Goal: Task Accomplishment & Management: Complete application form

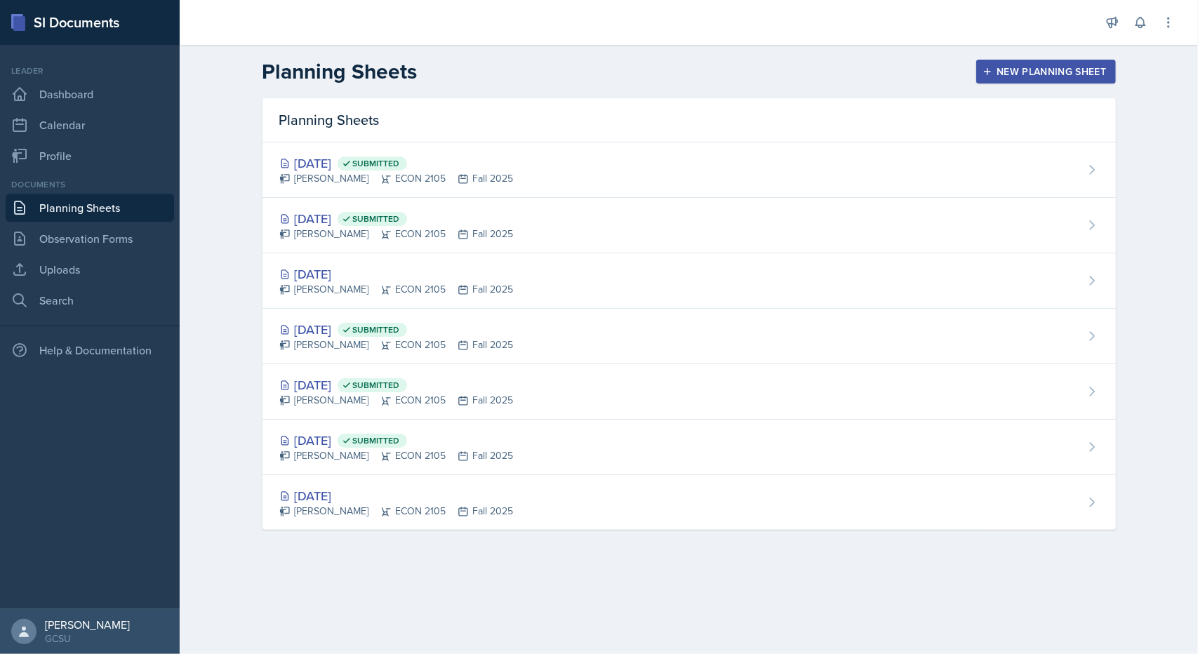
click at [990, 62] on button "New Planning Sheet" at bounding box center [1045, 72] width 139 height 24
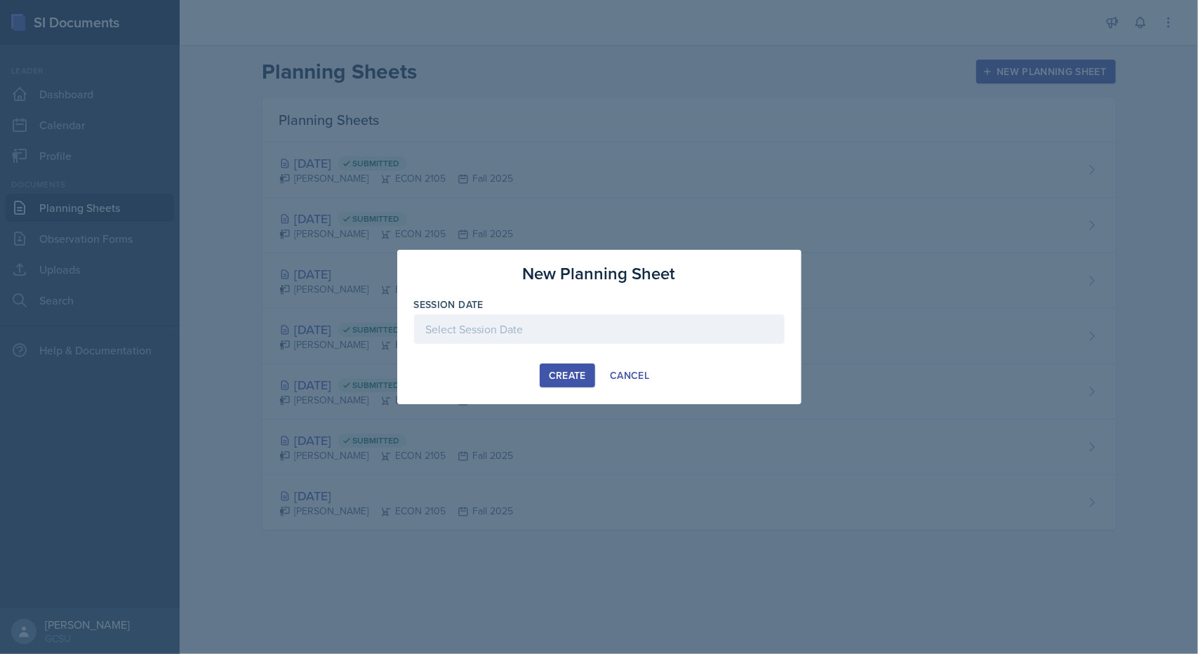
click at [623, 317] on div at bounding box center [599, 328] width 371 height 29
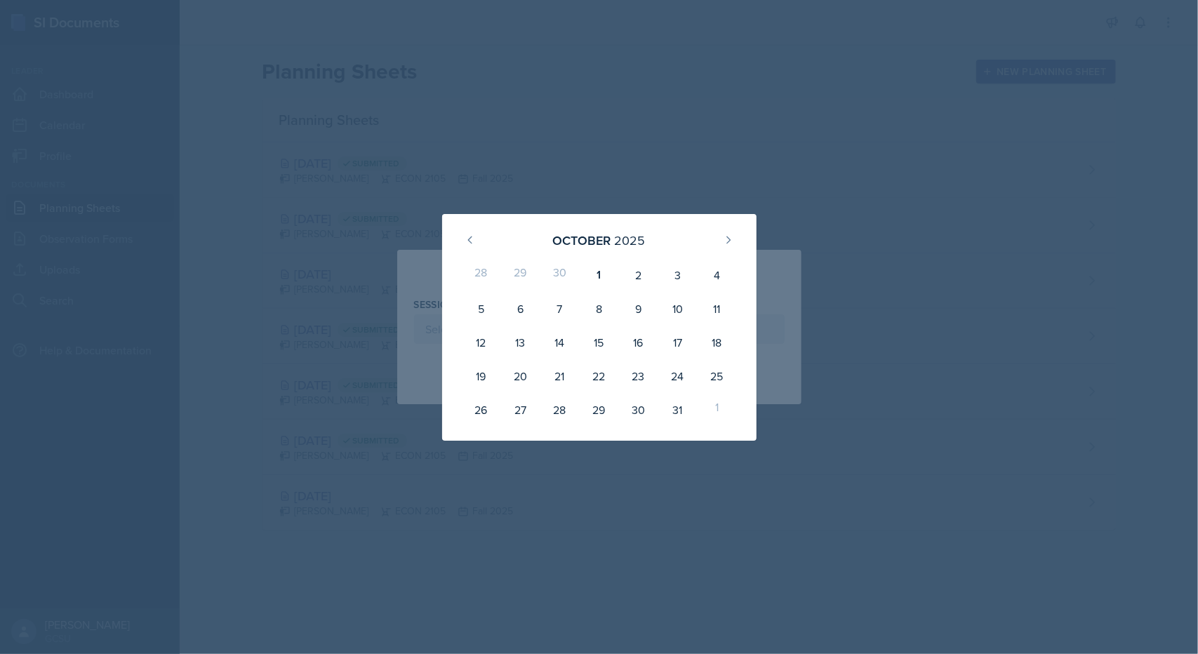
click at [562, 272] on div "30" at bounding box center [559, 275] width 39 height 34
click at [561, 272] on div "30" at bounding box center [559, 275] width 39 height 34
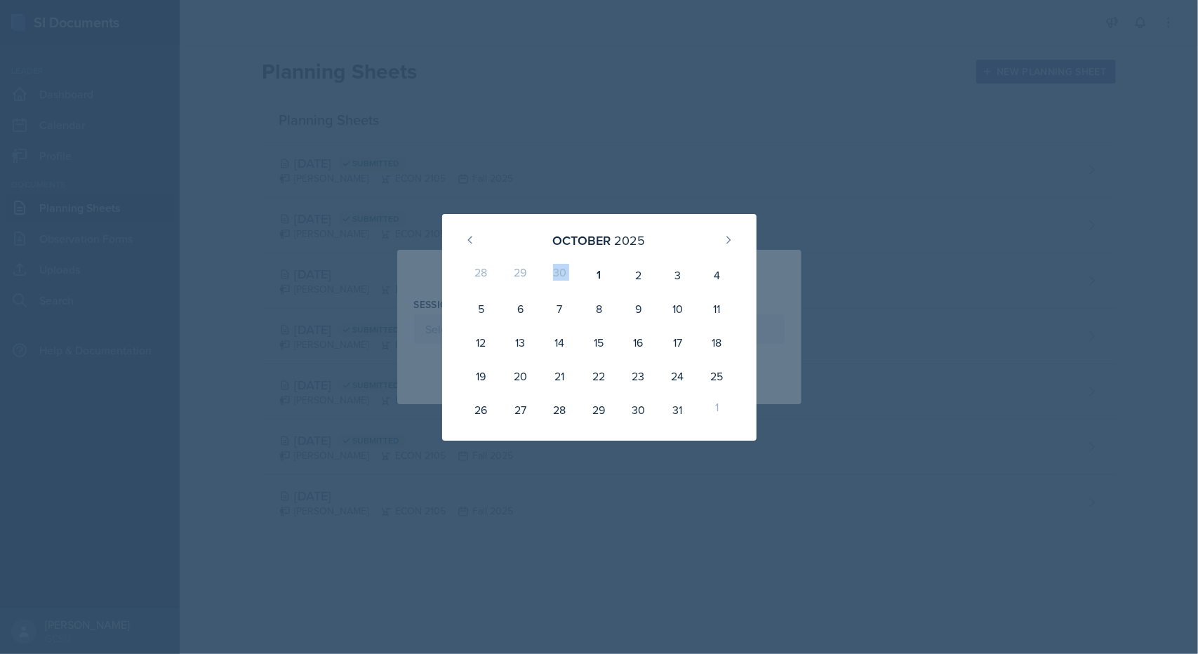
click at [561, 272] on div "30" at bounding box center [559, 275] width 39 height 34
drag, startPoint x: 561, startPoint y: 272, endPoint x: 557, endPoint y: 279, distance: 7.8
click at [557, 279] on div "30" at bounding box center [559, 275] width 39 height 34
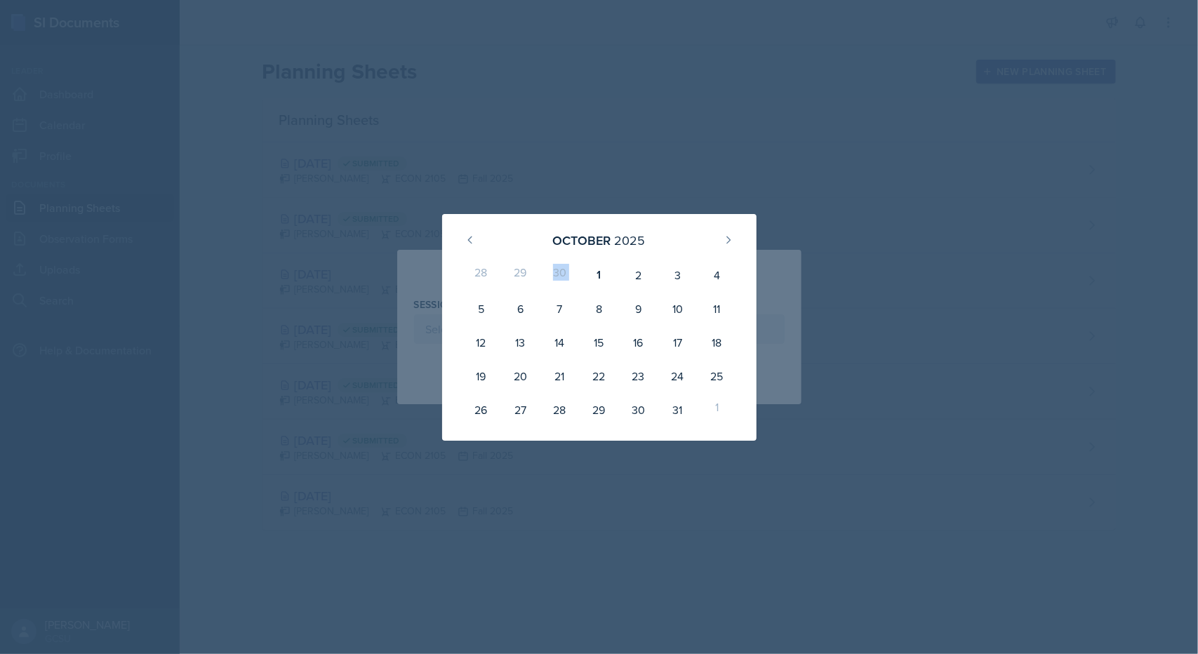
click at [557, 279] on div "30" at bounding box center [559, 275] width 39 height 34
click at [468, 244] on icon at bounding box center [470, 239] width 11 height 11
click at [553, 414] on div "30" at bounding box center [559, 410] width 39 height 34
type input "[DATE]"
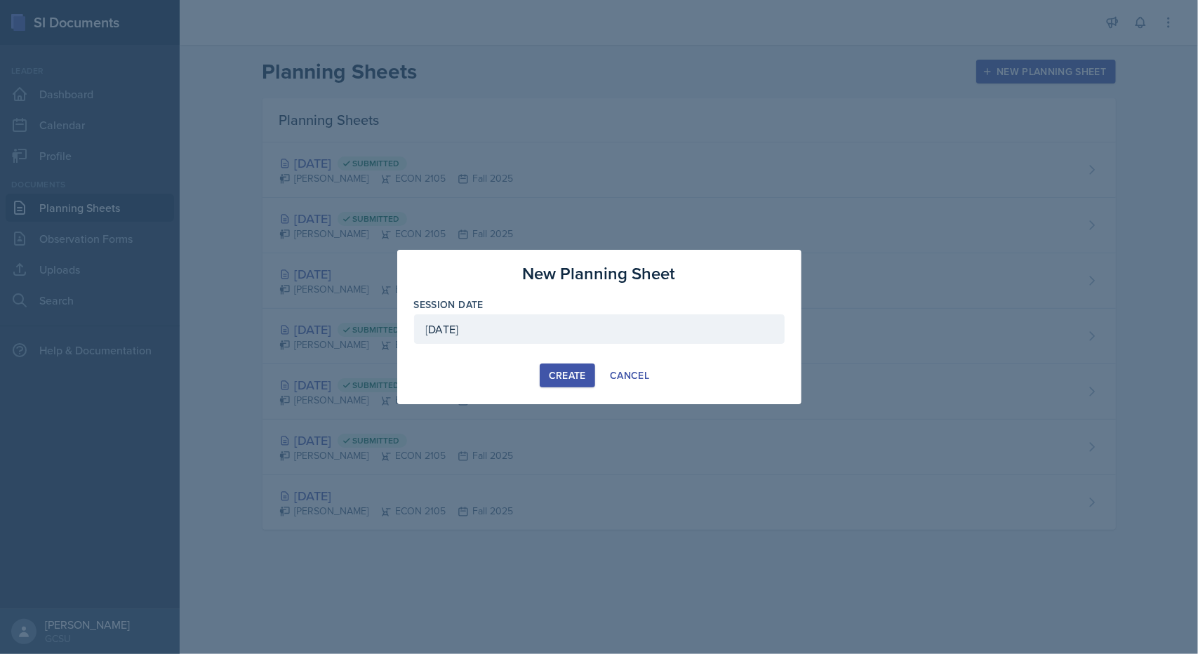
click at [573, 371] on div "Create" at bounding box center [567, 375] width 37 height 11
click at [573, 371] on div "button" at bounding box center [567, 375] width 11 height 11
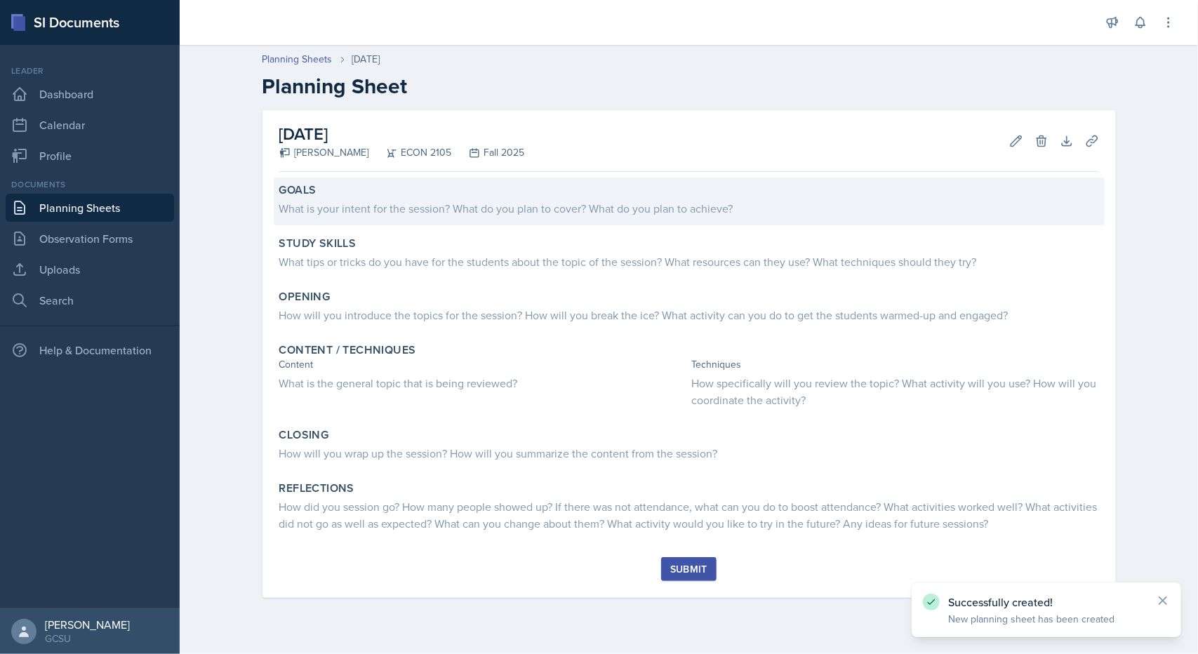
click at [420, 209] on div "What is your intent for the session? What do you plan to cover? What do you pla…" at bounding box center [689, 208] width 820 height 17
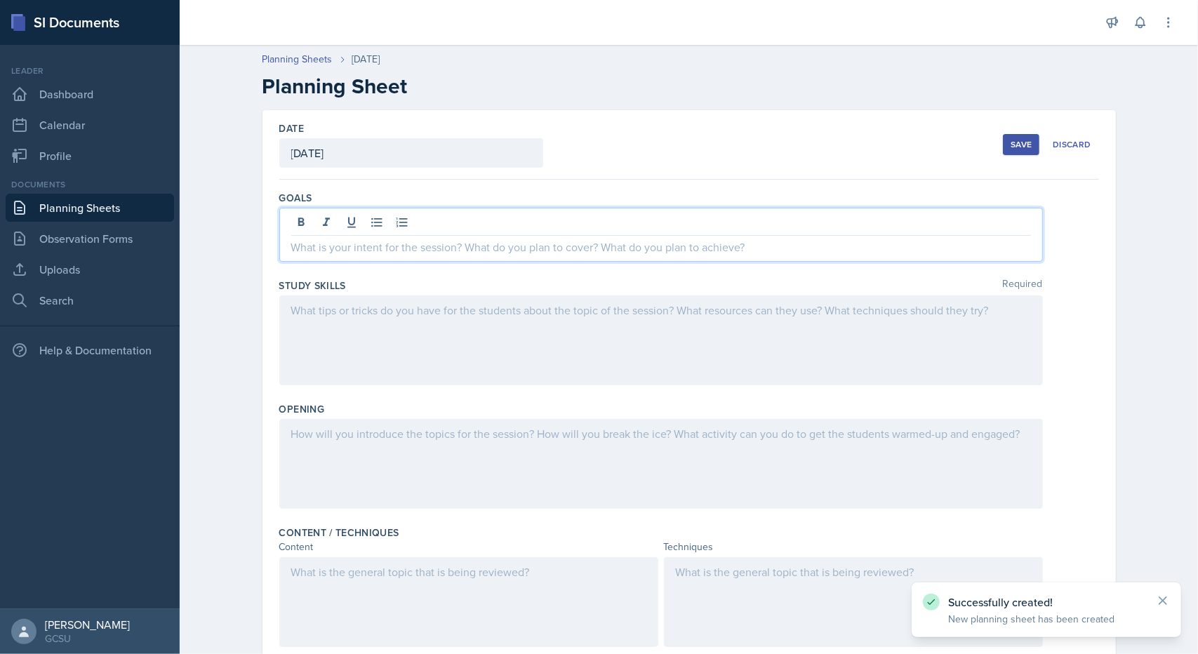
click at [418, 214] on div at bounding box center [661, 235] width 764 height 54
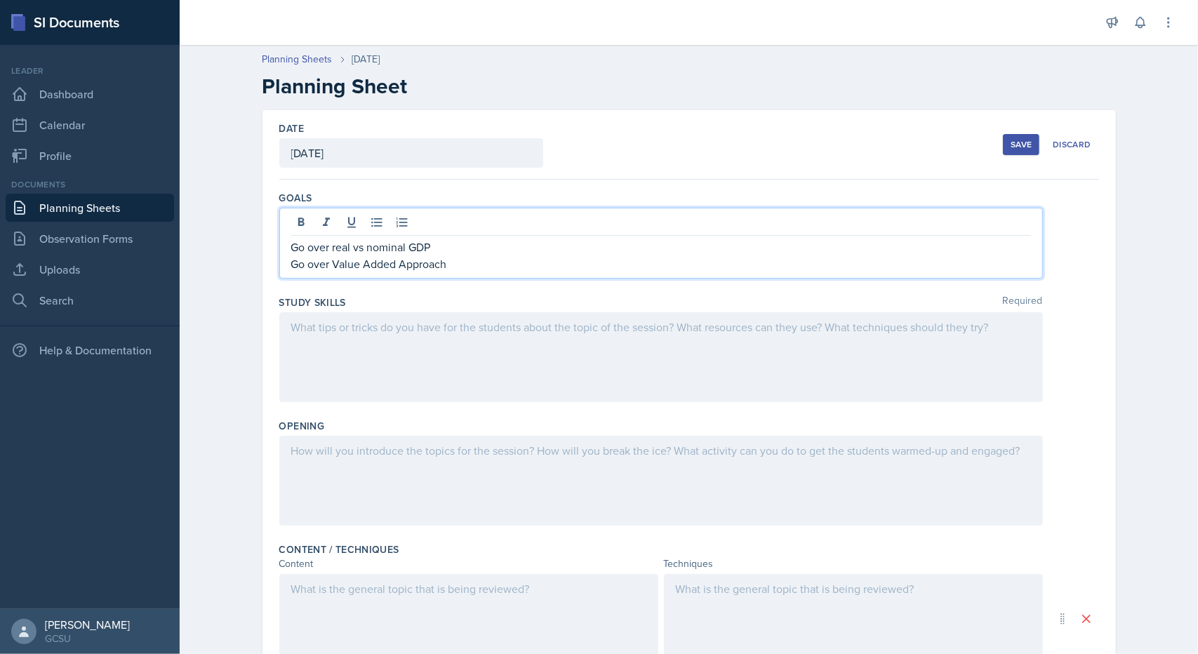
click at [352, 364] on div at bounding box center [661, 357] width 764 height 90
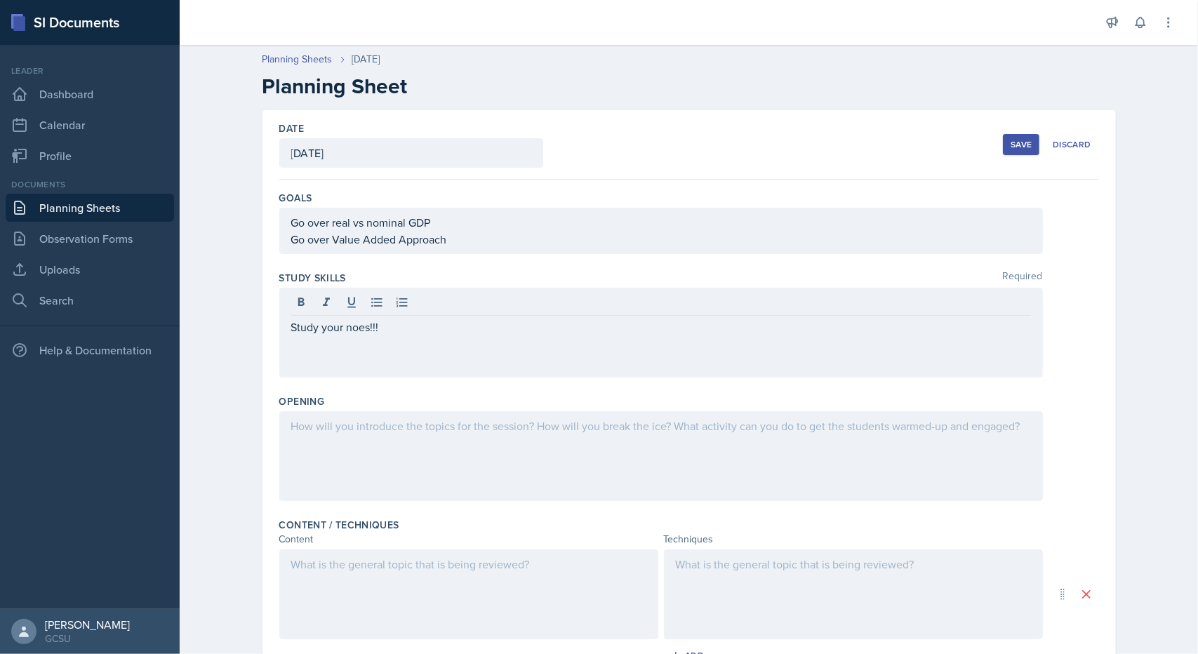
click at [352, 364] on div "Study your noes!!!" at bounding box center [661, 333] width 764 height 90
click at [437, 391] on div "Opening" at bounding box center [689, 451] width 820 height 124
click at [437, 420] on div at bounding box center [661, 456] width 764 height 90
click at [452, 574] on div at bounding box center [468, 595] width 379 height 90
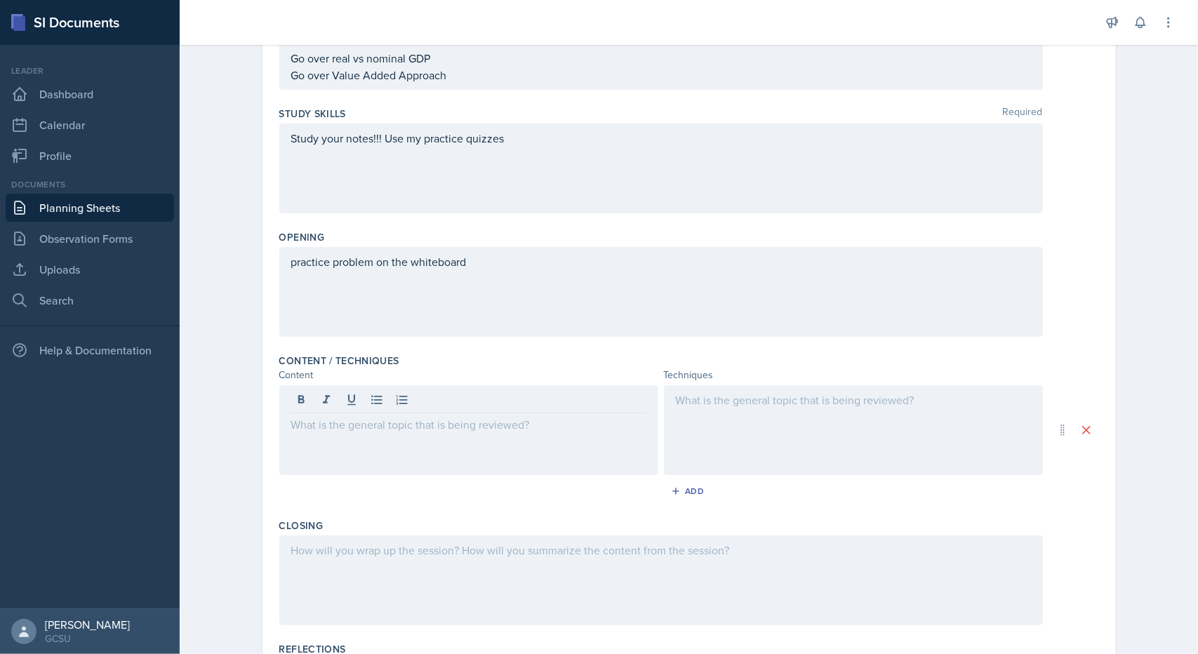
scroll to position [164, 0]
click at [465, 458] on div at bounding box center [468, 430] width 379 height 90
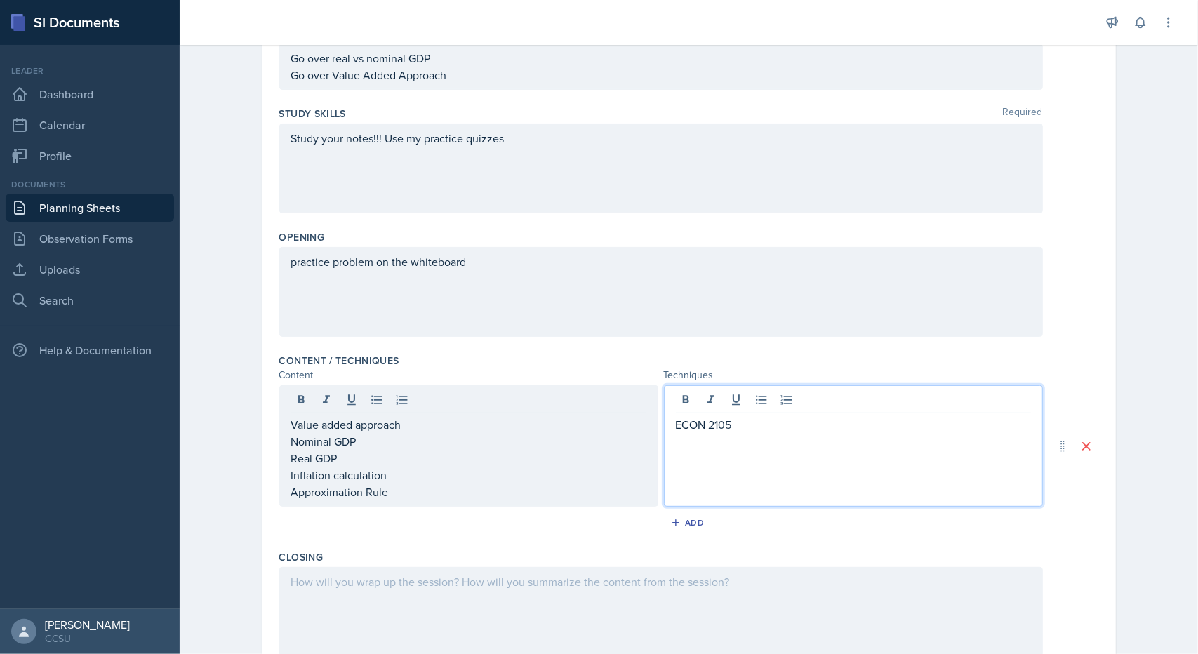
click at [413, 604] on div at bounding box center [661, 612] width 764 height 90
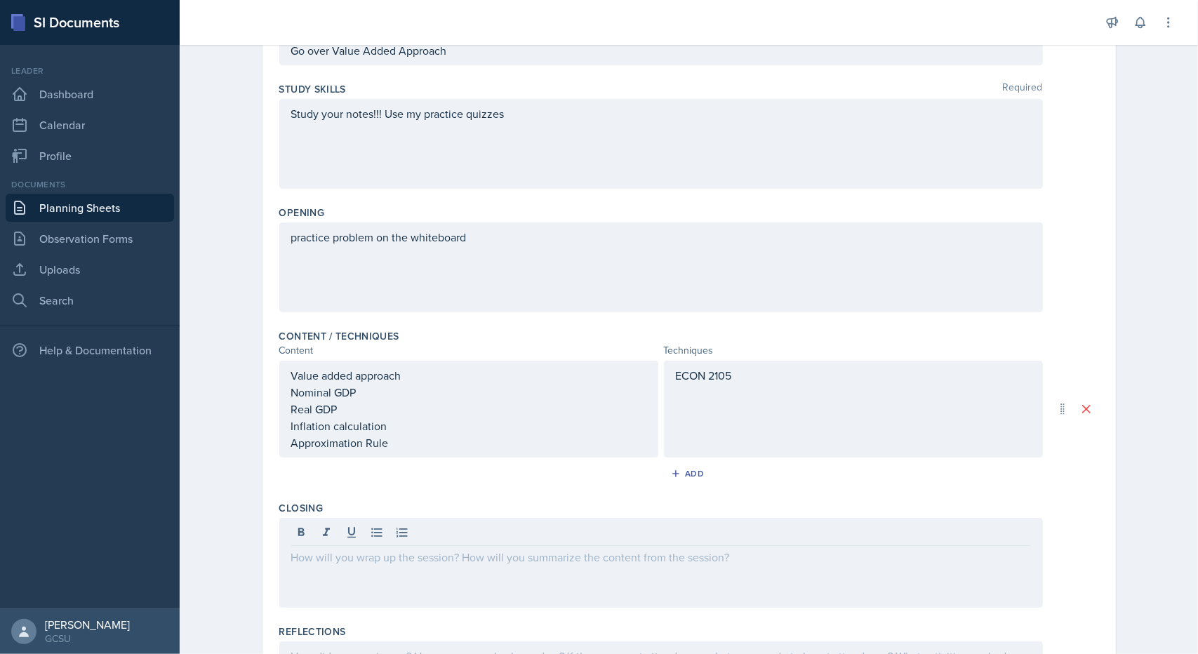
scroll to position [320, 0]
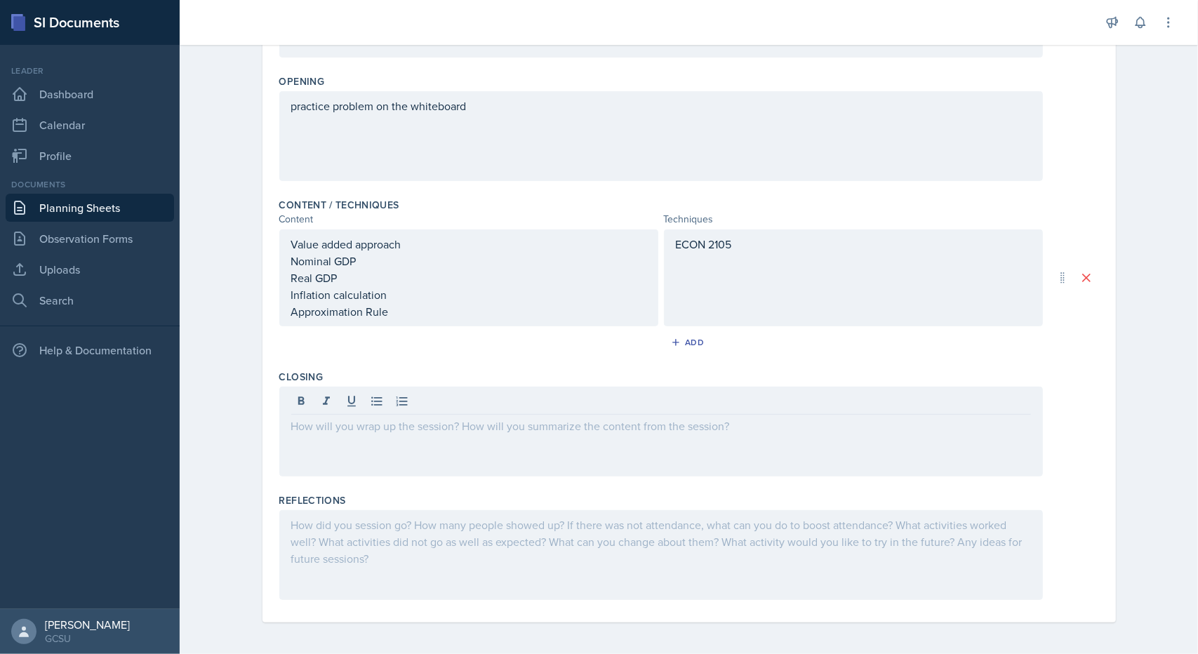
click at [559, 449] on div at bounding box center [661, 432] width 764 height 90
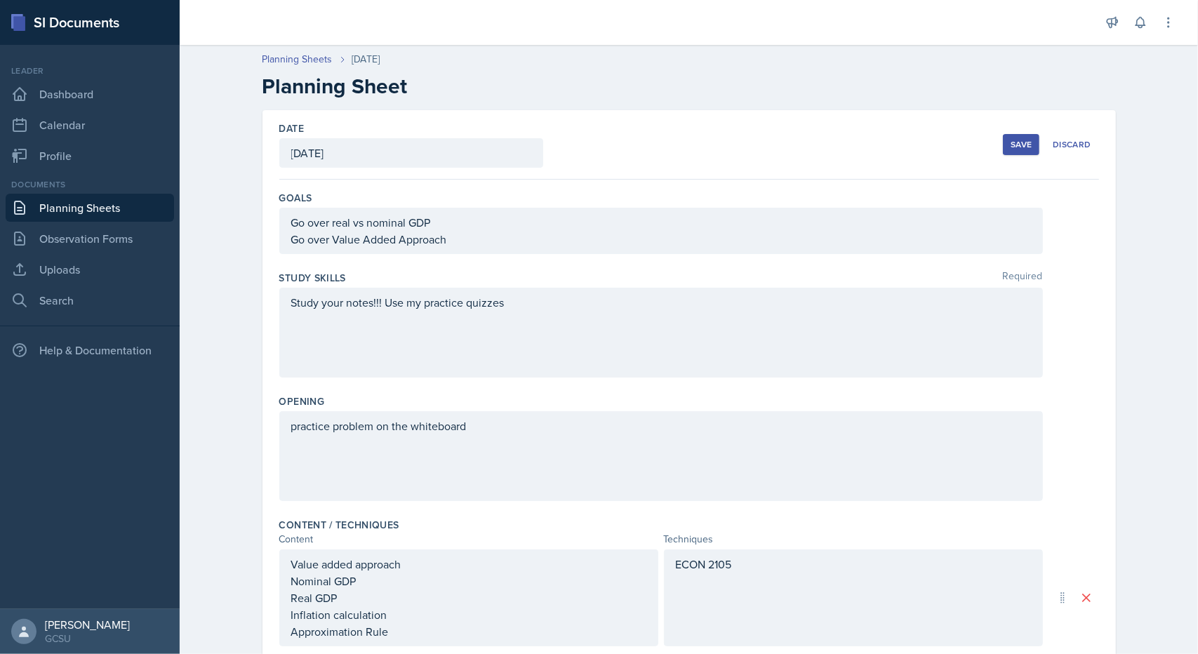
click at [1011, 145] on div "Save" at bounding box center [1021, 144] width 21 height 11
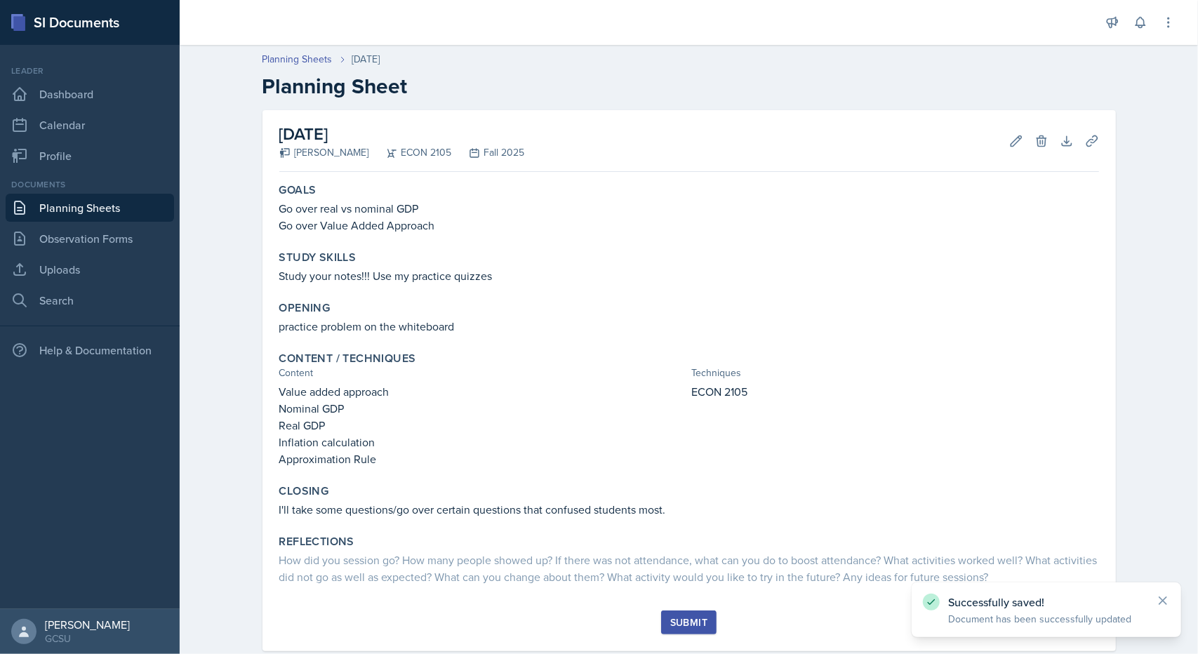
click at [691, 617] on div "Submit" at bounding box center [688, 622] width 37 height 11
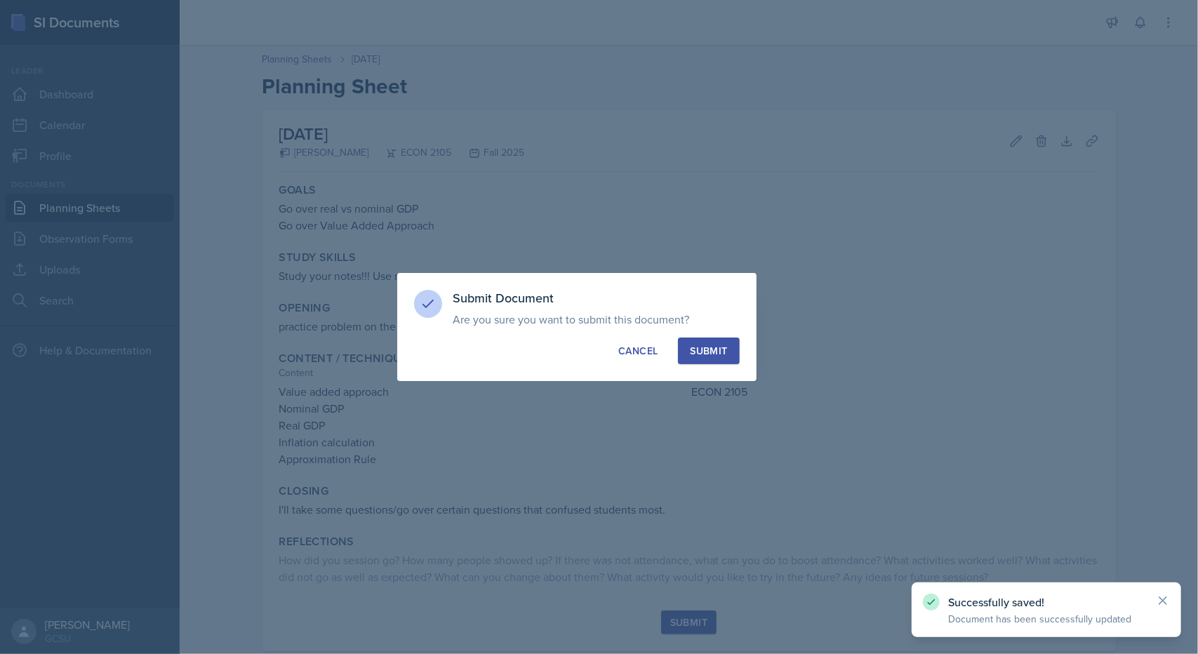
click at [719, 349] on div "Submit" at bounding box center [708, 351] width 37 height 14
